Goal: Task Accomplishment & Management: Use online tool/utility

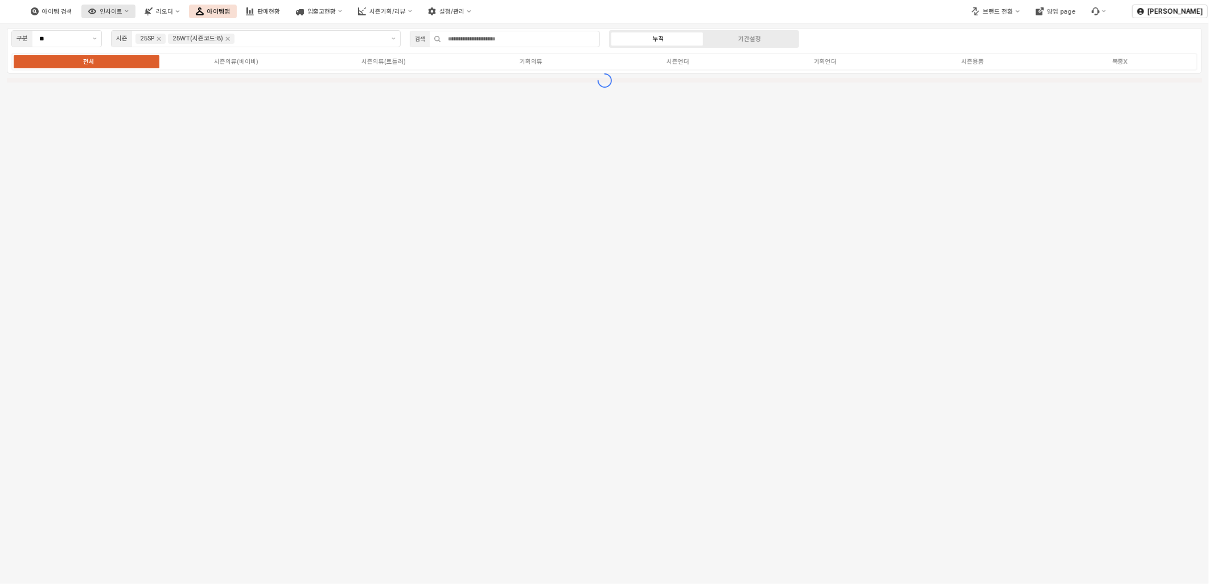
click at [122, 8] on div "인사이트" at bounding box center [111, 11] width 23 height 7
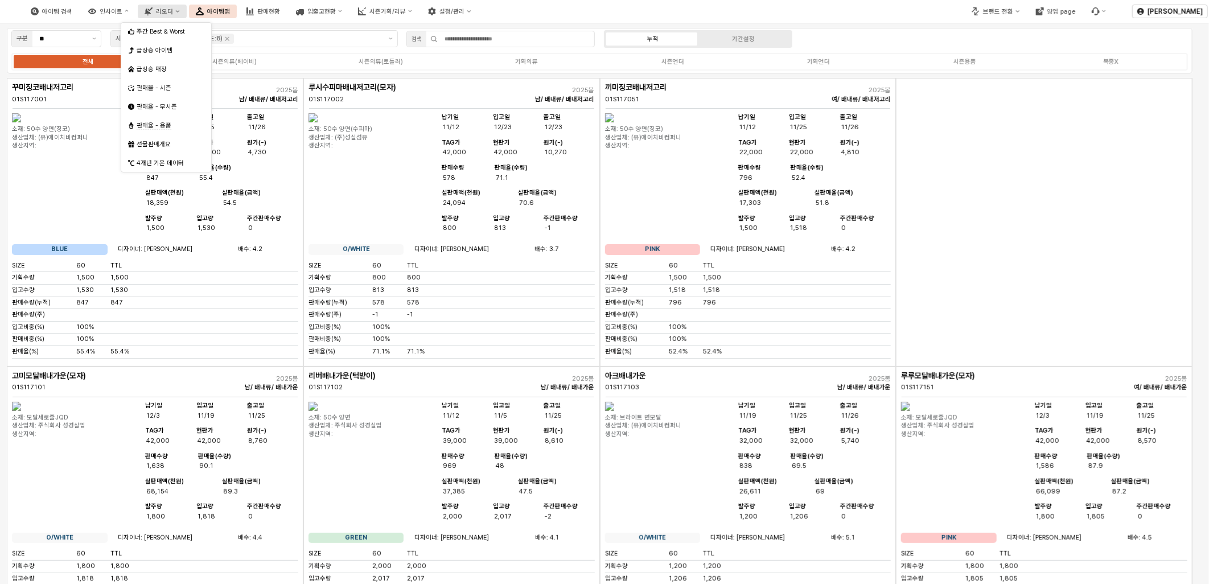
click at [173, 9] on div "리오더" at bounding box center [164, 11] width 17 height 7
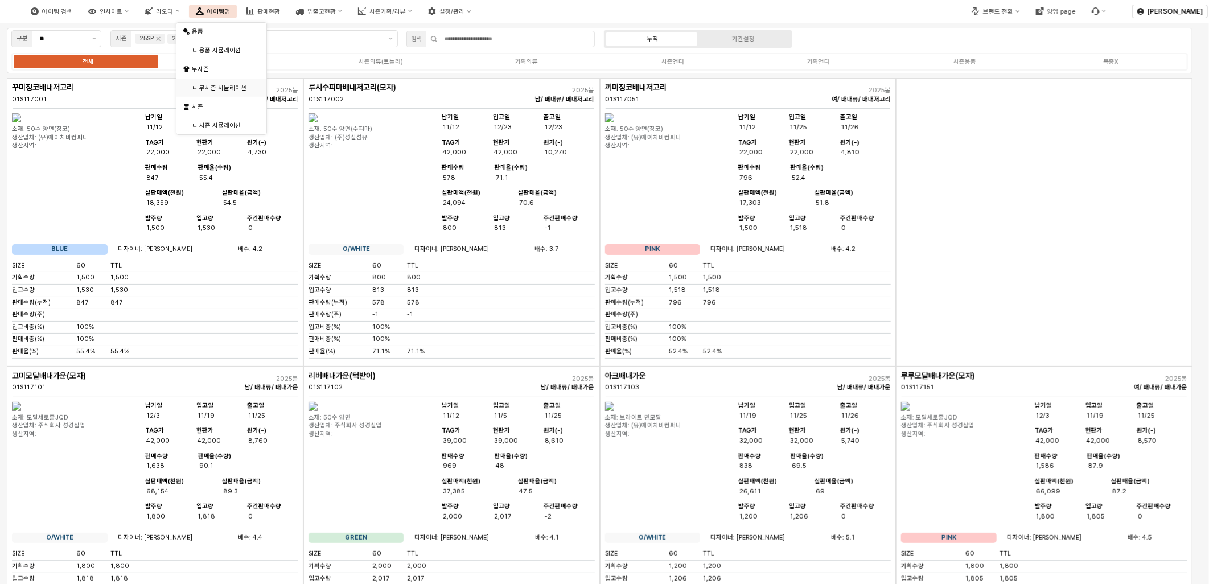
click at [223, 92] on div "ㄴ 무시즌 시뮬레이션" at bounding box center [222, 88] width 61 height 9
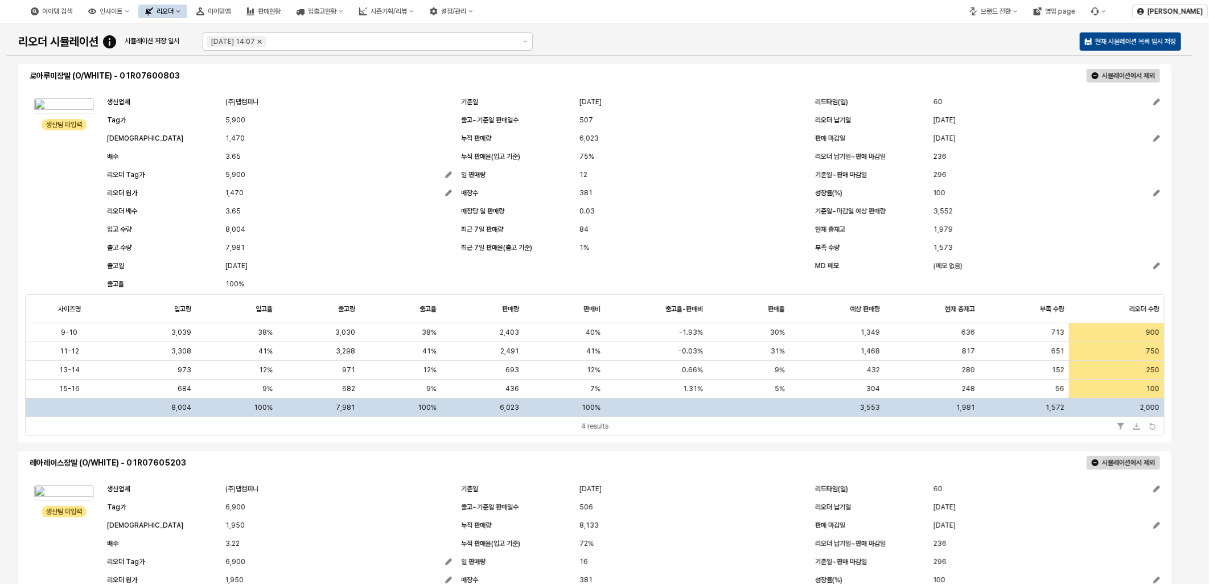
click at [264, 41] on icon "Remove 2025-07-11 14:07" at bounding box center [259, 41] width 9 height 9
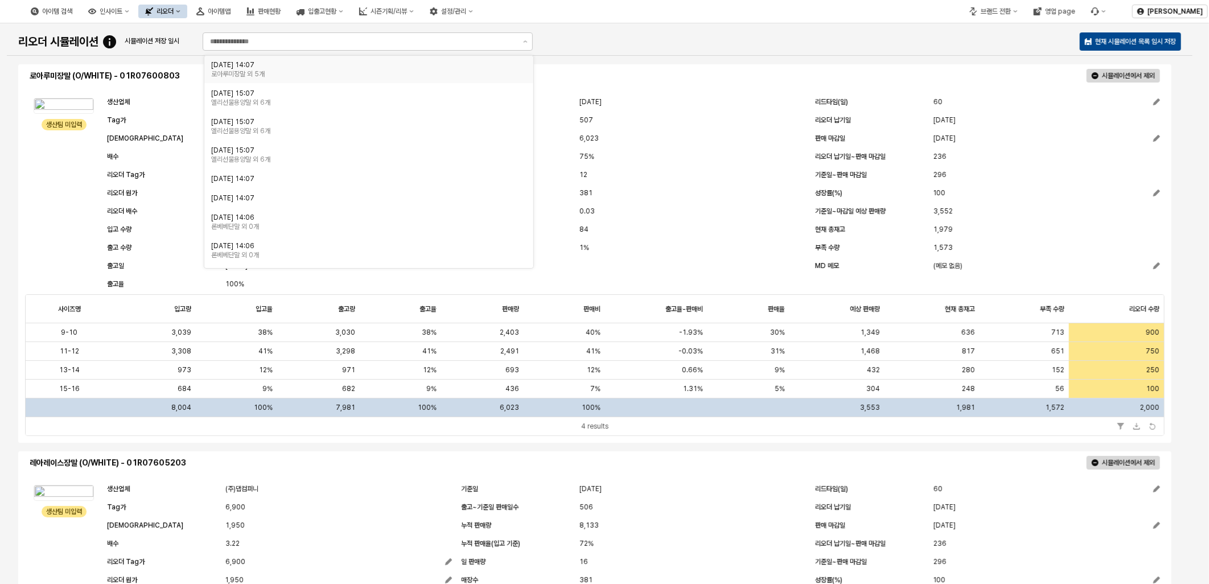
click at [174, 10] on div "리오더" at bounding box center [165, 11] width 17 height 8
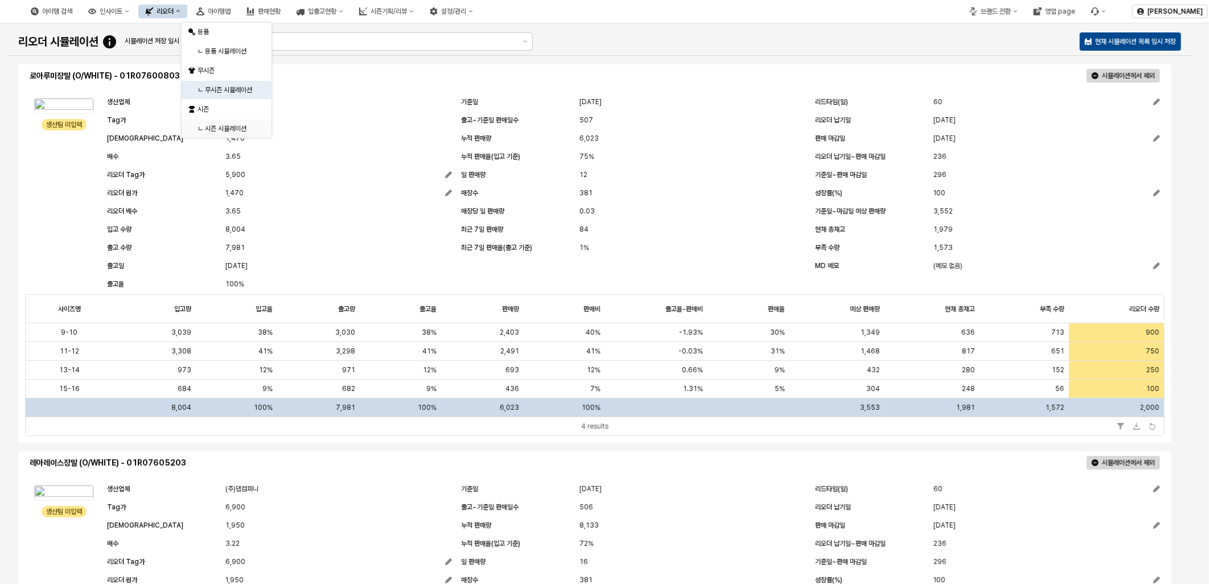
click at [225, 131] on div "ㄴ 시즌 시뮬레이션" at bounding box center [227, 128] width 60 height 9
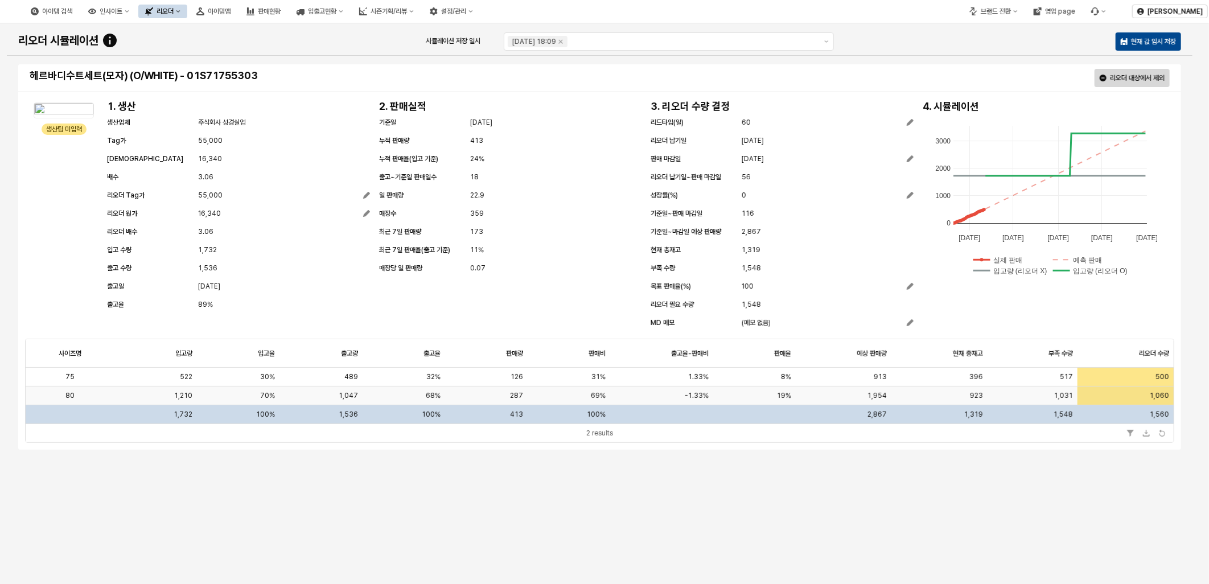
click at [758, 400] on div "1,060" at bounding box center [1125, 395] width 96 height 19
click at [758, 395] on span "1,060" at bounding box center [1159, 395] width 19 height 9
click at [758, 463] on div "헤르바디수트세트(모자) (O/WHITE) - 01S71755303 리오더 대상에서 제외 생산팀 미입력 생산팀 미입력 1. 생산 생산업체 주식회…" at bounding box center [600, 332] width 1172 height 541
click at [758, 397] on span "리오더할 수량을 입력해주세요" at bounding box center [1130, 395] width 77 height 9
type input "*****"
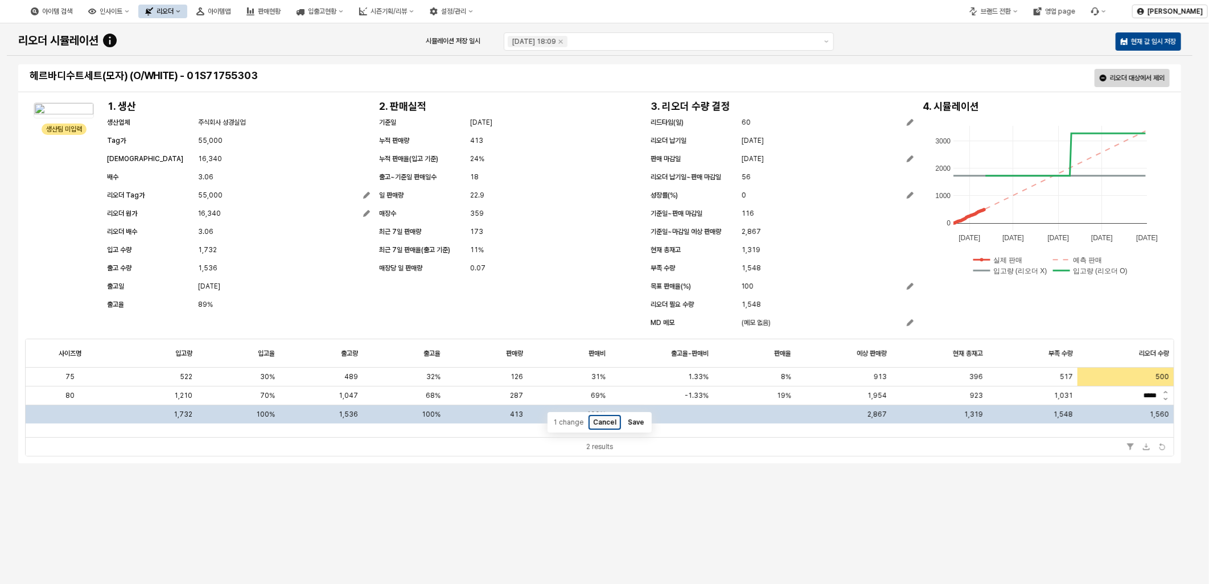
click at [604, 422] on button "Cancel" at bounding box center [604, 422] width 31 height 14
click at [708, 501] on div "헤르바디수트세트(모자) (O/WHITE) - 01S71755303 리오더 대상에서 제외 생산팀 미입력 생산팀 미입력 1. 생산 생산업체 주식회…" at bounding box center [600, 332] width 1172 height 541
click at [758, 434] on icon "Filter" at bounding box center [1130, 433] width 7 height 7
click at [758, 435] on icon "Download" at bounding box center [1146, 433] width 7 height 7
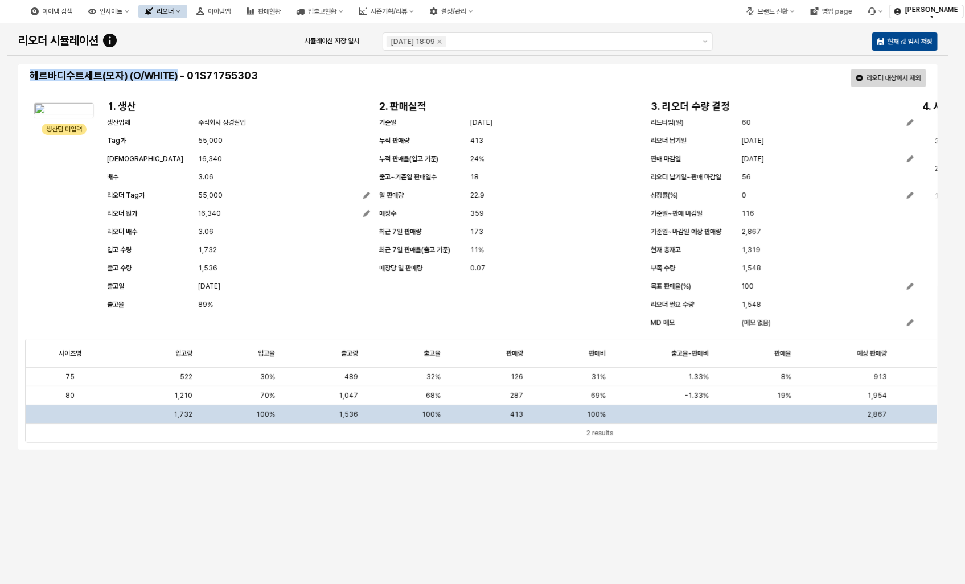
drag, startPoint x: 23, startPoint y: 75, endPoint x: 180, endPoint y: 72, distance: 156.5
click at [180, 72] on div "헤르바디수트세트(모자) (O/WHITE) - 01S71755303 리오더 대상에서 제외" at bounding box center [477, 77] width 919 height 27
copy h4 "헤르바디수트세트(모자) (O/WHITE)"
drag, startPoint x: 263, startPoint y: 83, endPoint x: 241, endPoint y: 85, distance: 22.4
click at [241, 85] on div "헤르바디수트세트(모자) (O/WHITE) - 01S71755303 리오더 대상에서 제외" at bounding box center [477, 78] width 905 height 23
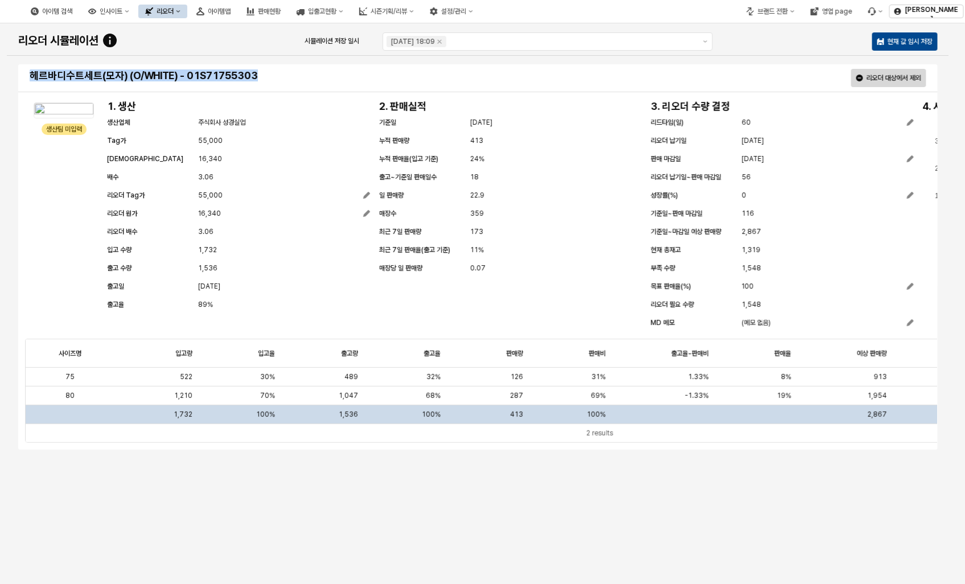
click at [32, 75] on h4 "헤르바디수트세트(모자) (O/WHITE) - 01S71755303" at bounding box center [252, 75] width 444 height 11
drag, startPoint x: 29, startPoint y: 72, endPoint x: 263, endPoint y: 78, distance: 234.5
click at [263, 78] on div "헤르바디수트세트(모자) (O/WHITE) - 01S71755303" at bounding box center [251, 76] width 453 height 18
copy h4 "헤르바디수트세트(모자) (O/WHITE) - 01S71755303"
